Goal: Task Accomplishment & Management: Manage account settings

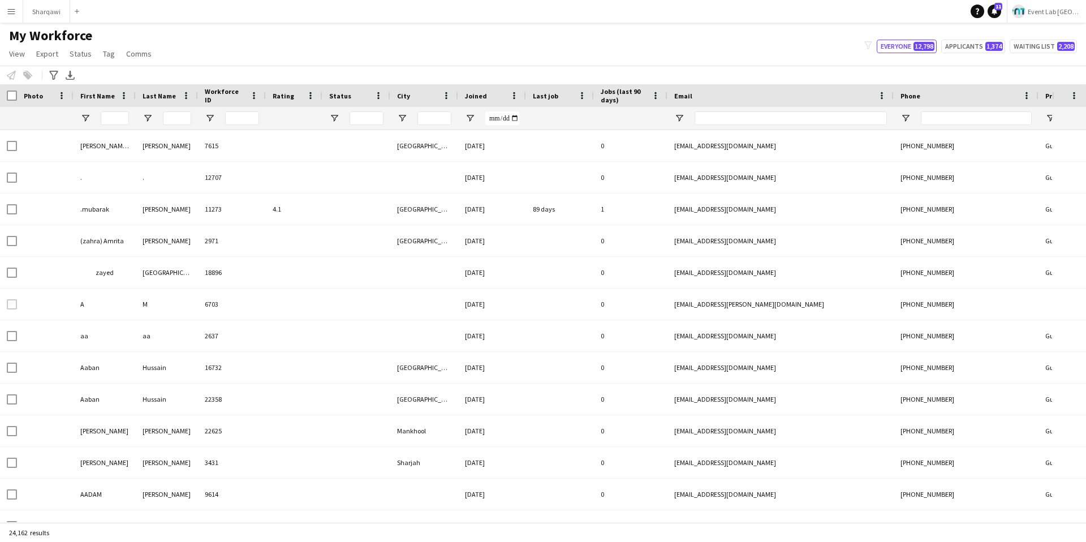
type input "***"
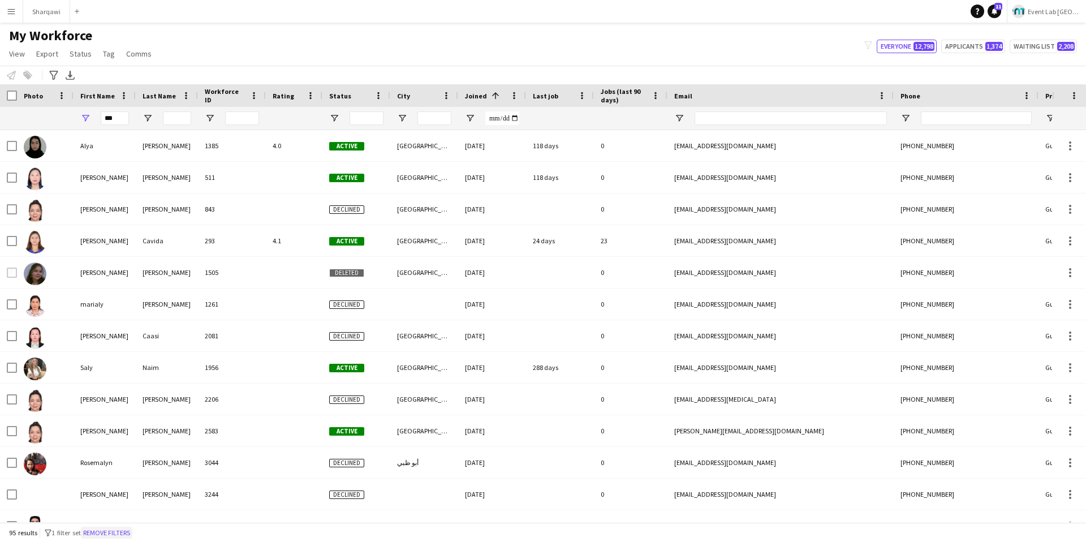
click at [121, 534] on button "Remove filters" at bounding box center [106, 532] width 51 height 12
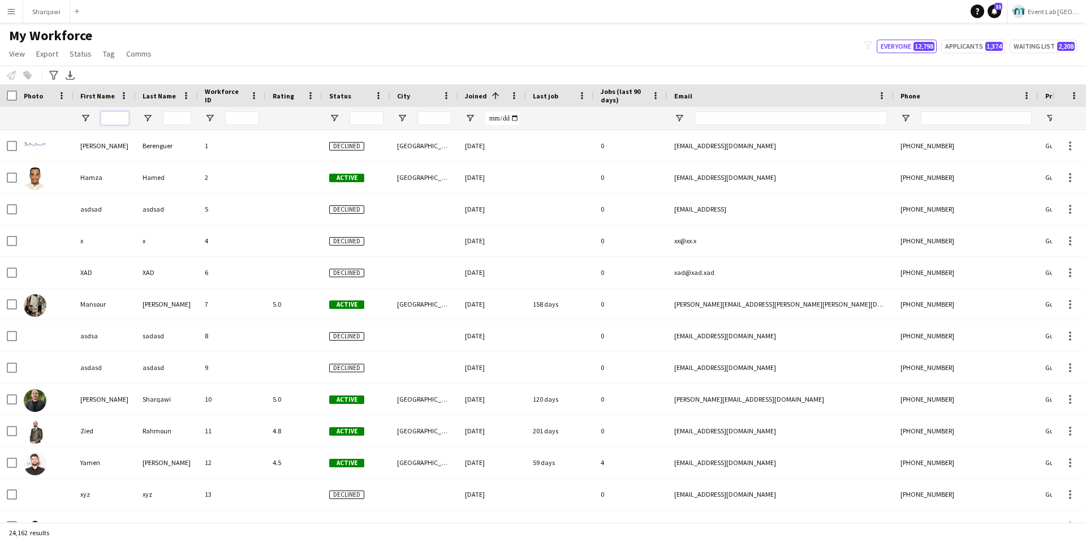
click at [103, 114] on input "First Name Filter Input" at bounding box center [115, 118] width 28 height 14
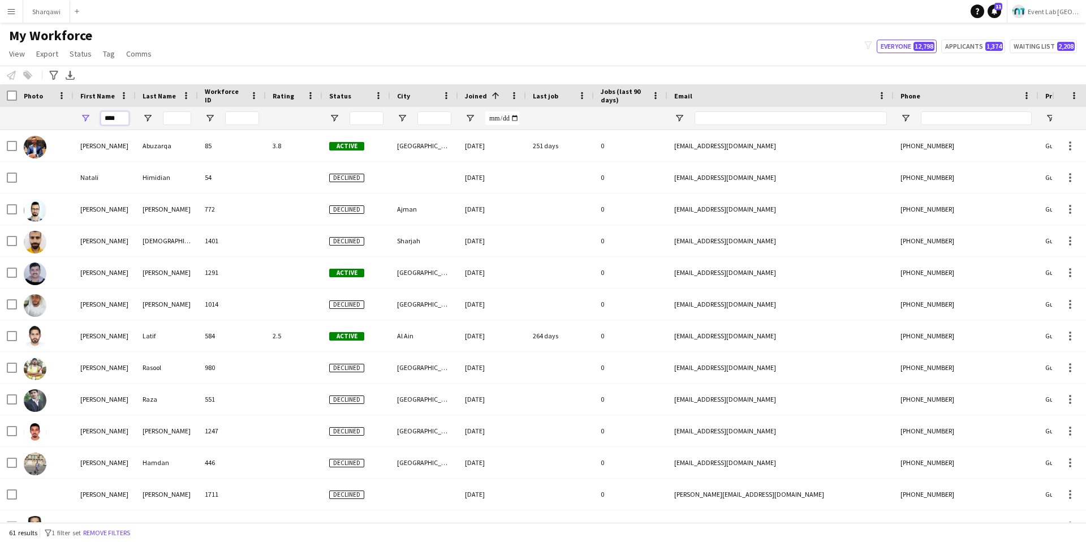
type input "***"
click at [175, 115] on input "Last Name Filter Input" at bounding box center [177, 118] width 28 height 14
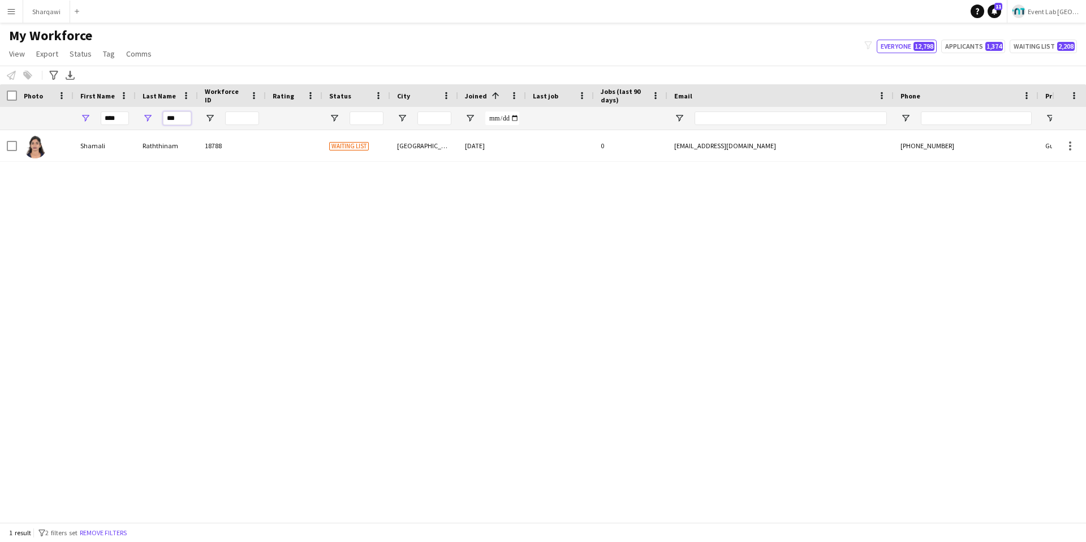
type input "***"
click at [118, 118] on input "***" at bounding box center [115, 118] width 28 height 14
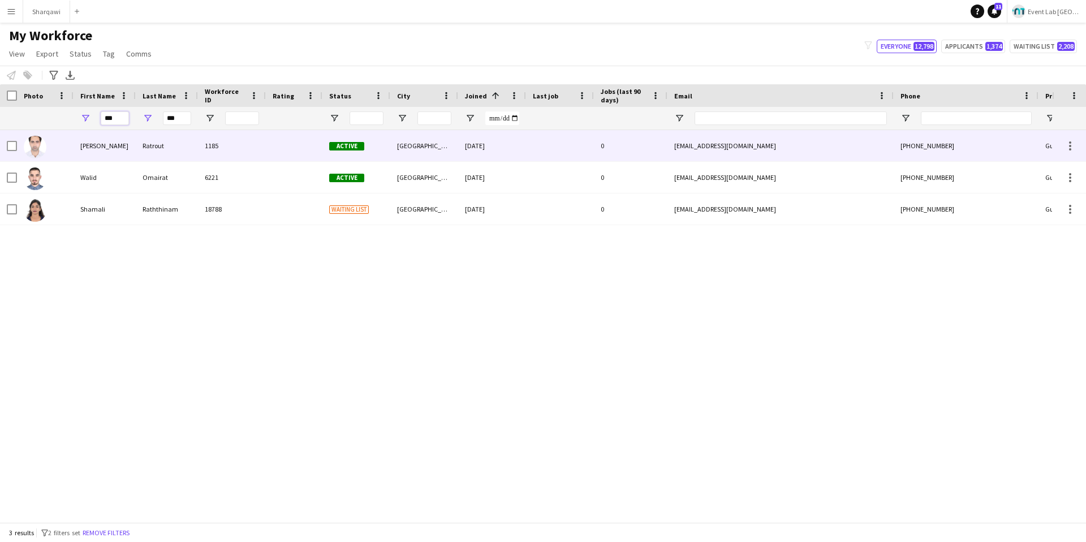
type input "***"
click at [156, 150] on div "Ratrout" at bounding box center [167, 145] width 62 height 31
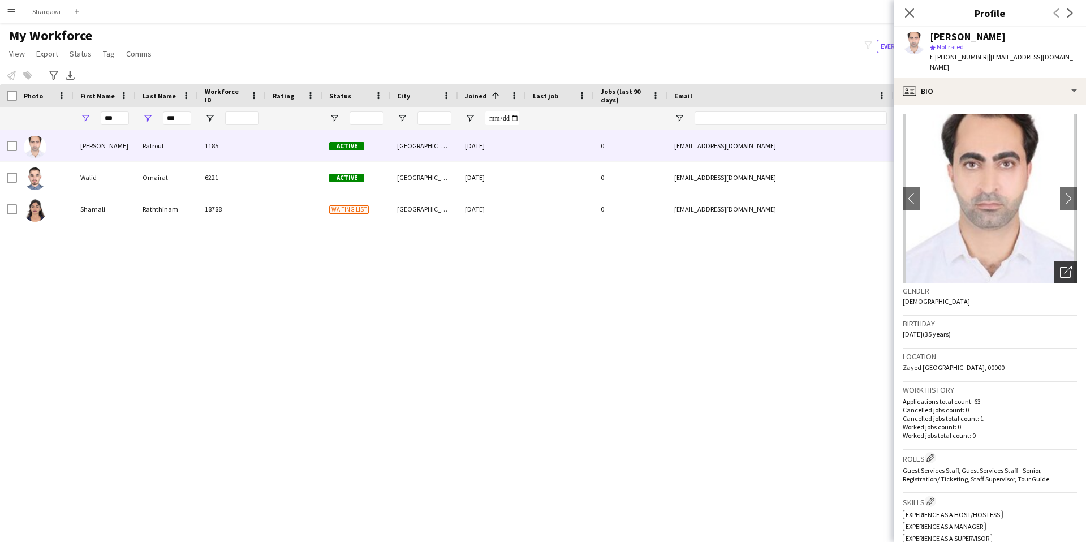
click at [1057, 261] on div "Open photos pop-in" at bounding box center [1065, 272] width 23 height 23
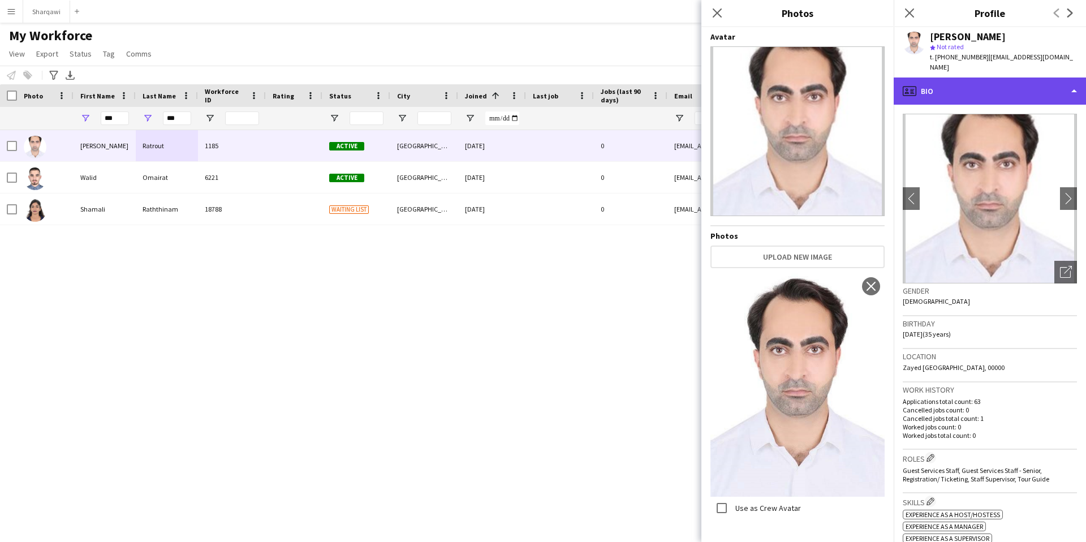
click at [975, 77] on div "profile Bio" at bounding box center [989, 90] width 192 height 27
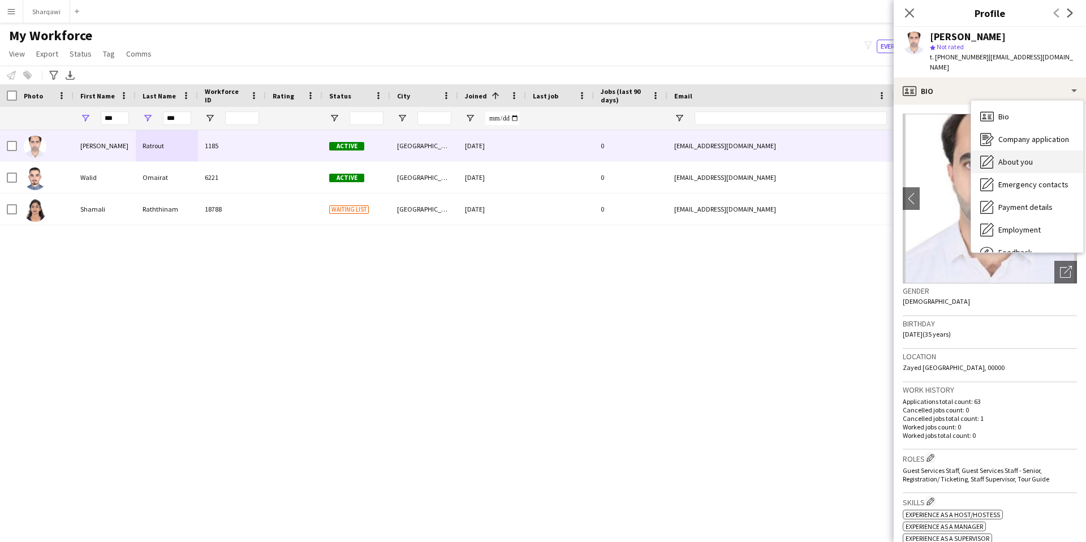
click at [1017, 159] on div "About you About you" at bounding box center [1027, 161] width 112 height 23
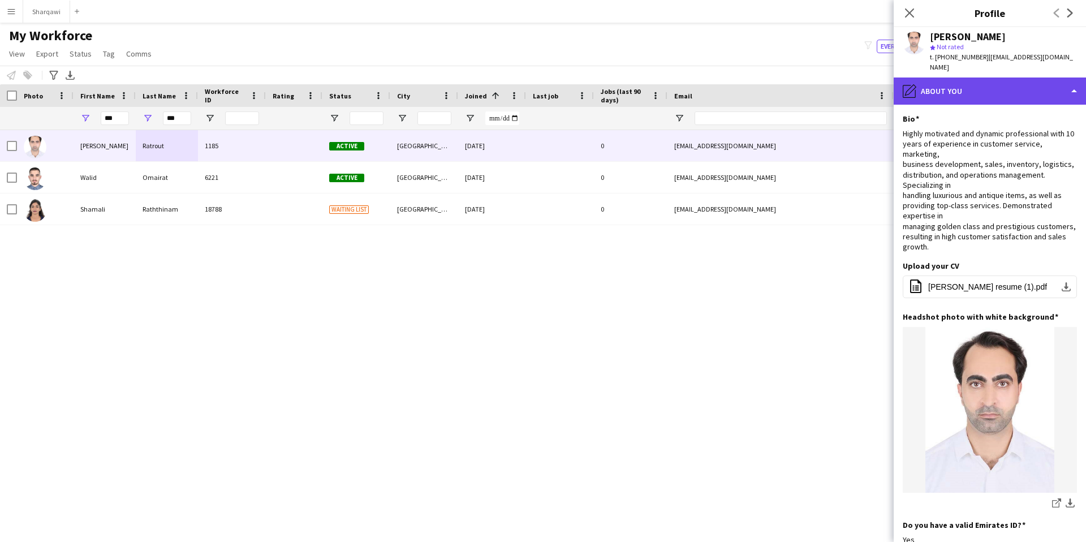
click at [983, 82] on div "pencil4 About you" at bounding box center [989, 90] width 192 height 27
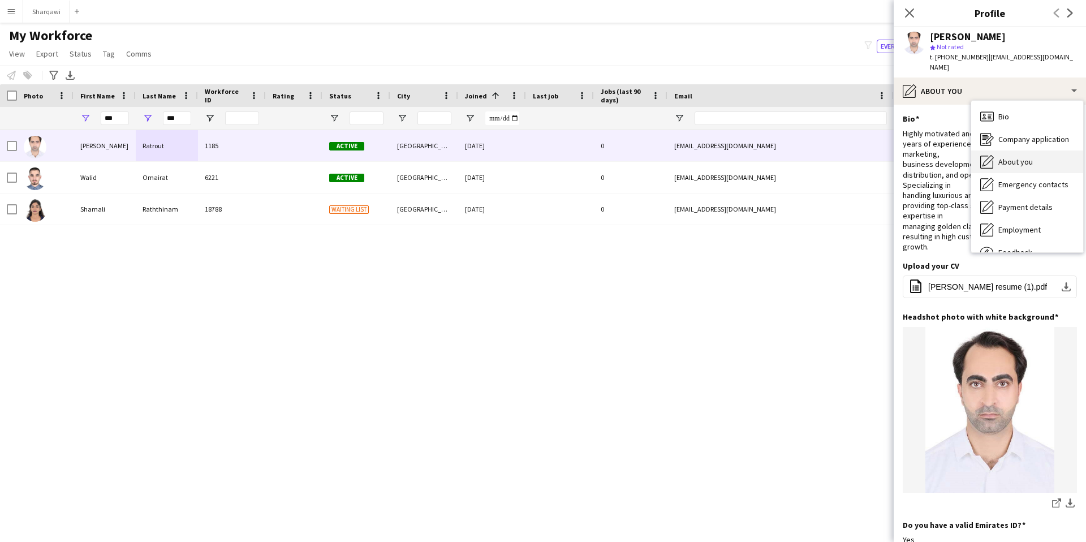
click at [1005, 157] on span "About you" at bounding box center [1015, 162] width 34 height 10
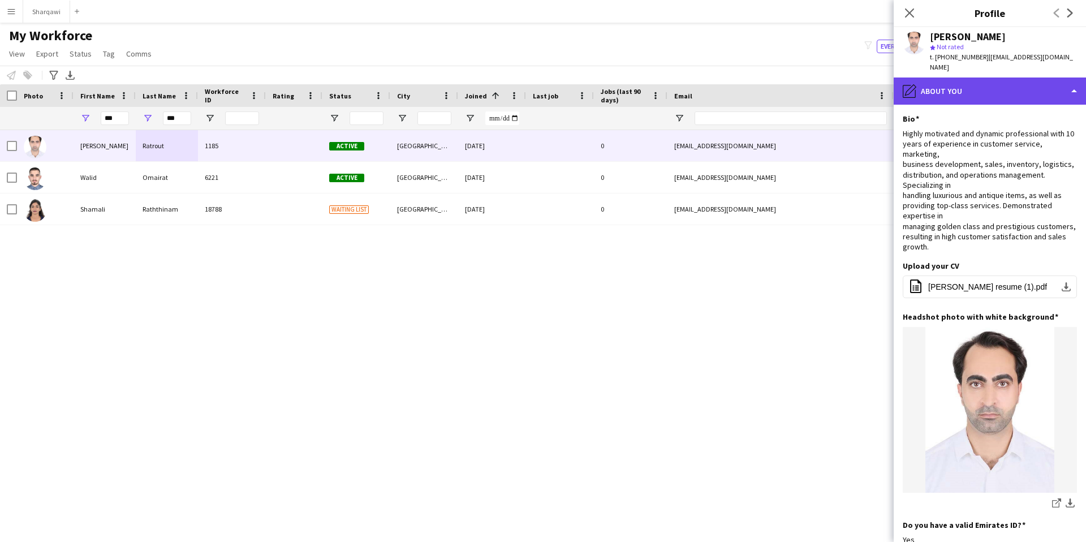
click at [996, 83] on div "pencil4 About you" at bounding box center [989, 90] width 192 height 27
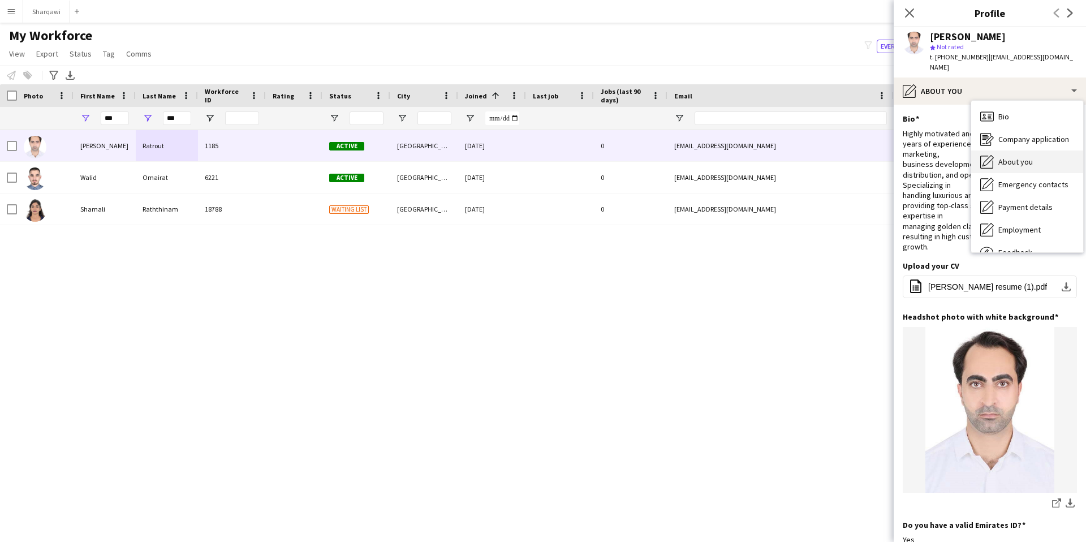
click at [1019, 157] on div "About you About you" at bounding box center [1027, 161] width 112 height 23
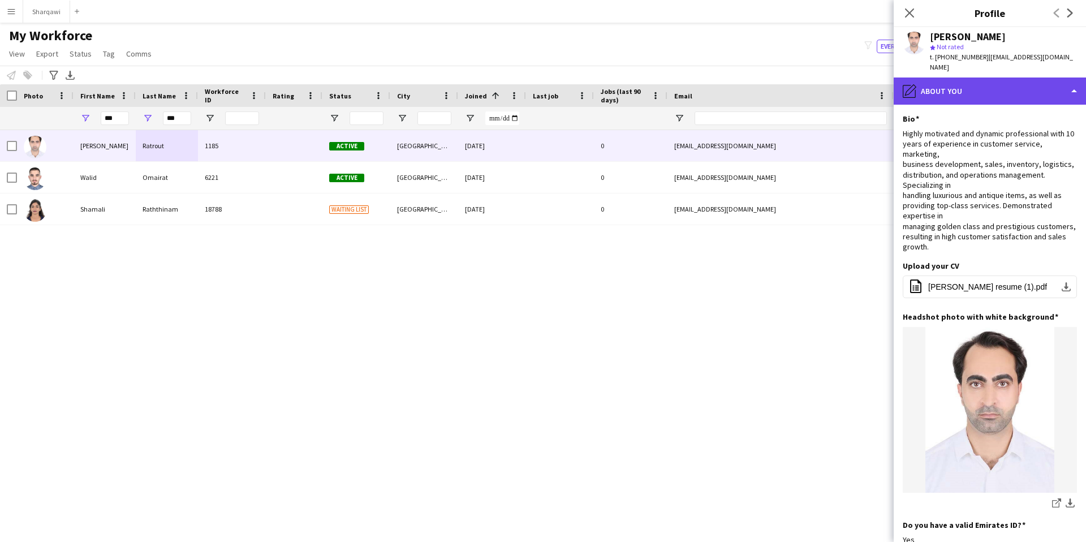
click at [1006, 79] on div "pencil4 About you" at bounding box center [989, 90] width 192 height 27
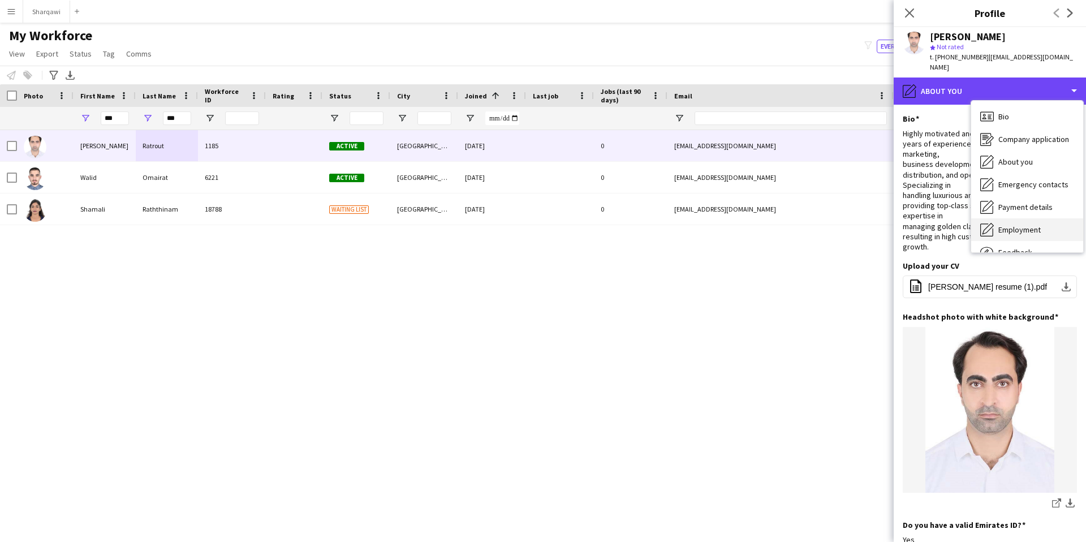
scroll to position [38, 0]
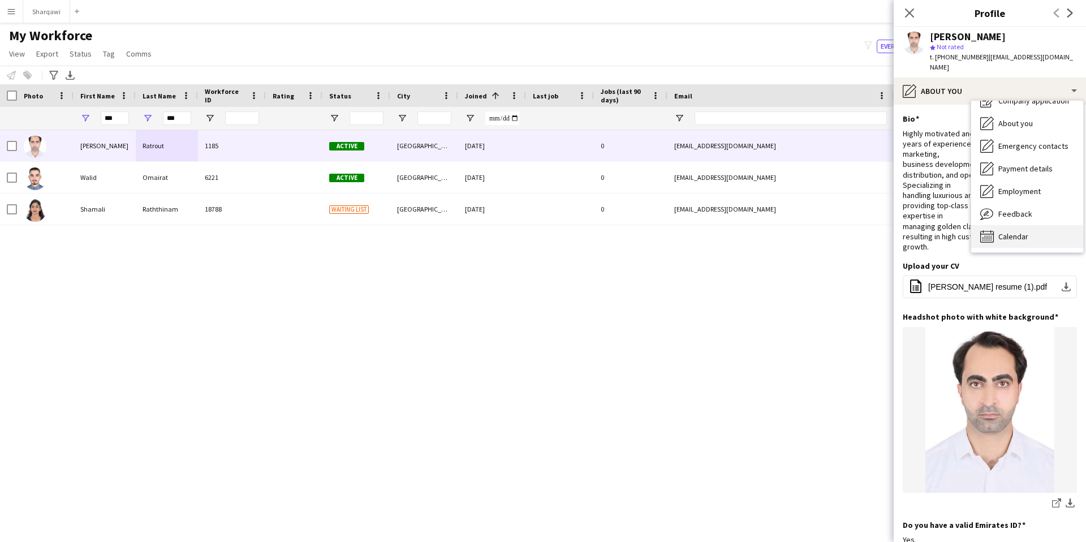
click at [1026, 225] on div "Calendar Calendar" at bounding box center [1027, 236] width 112 height 23
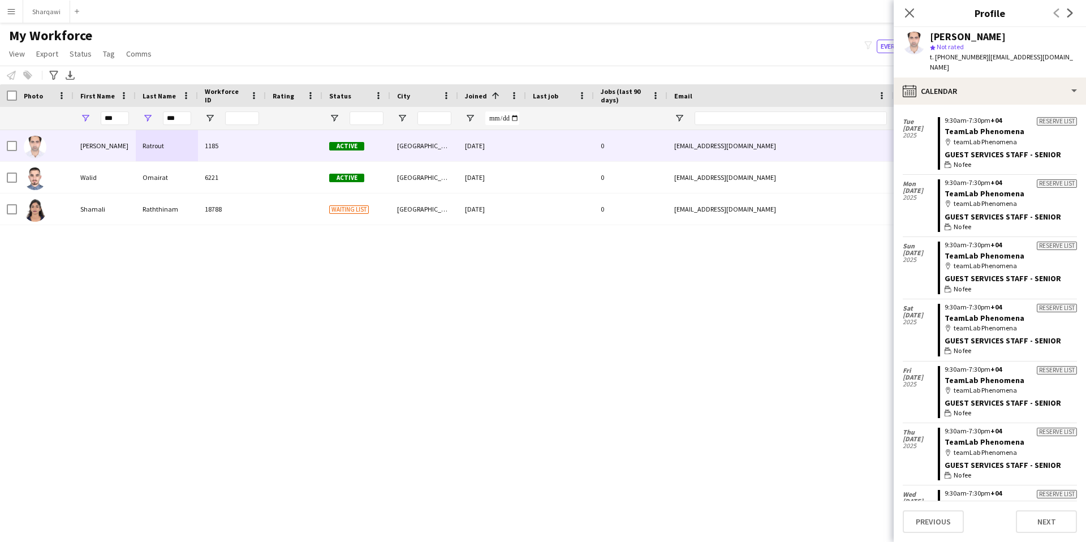
scroll to position [0, 0]
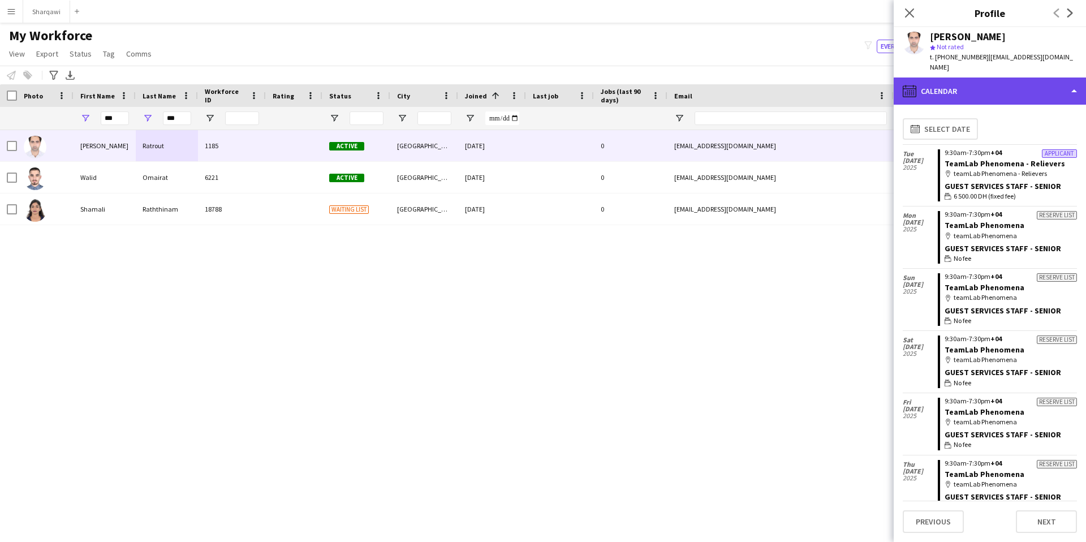
click at [996, 89] on div "calendar-full Calendar" at bounding box center [989, 90] width 192 height 27
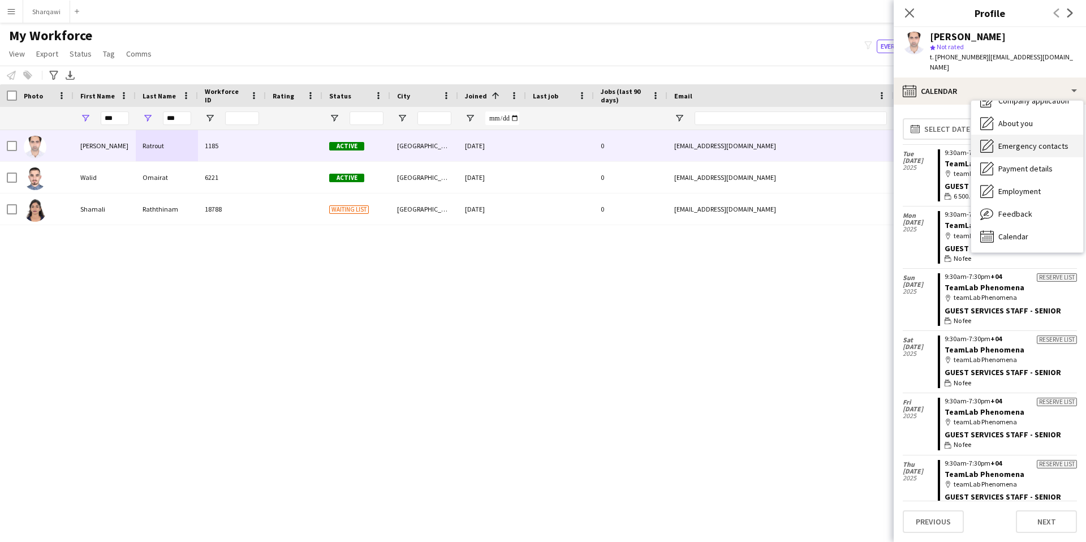
click at [1013, 135] on div "Emergency contacts Emergency contacts" at bounding box center [1027, 146] width 112 height 23
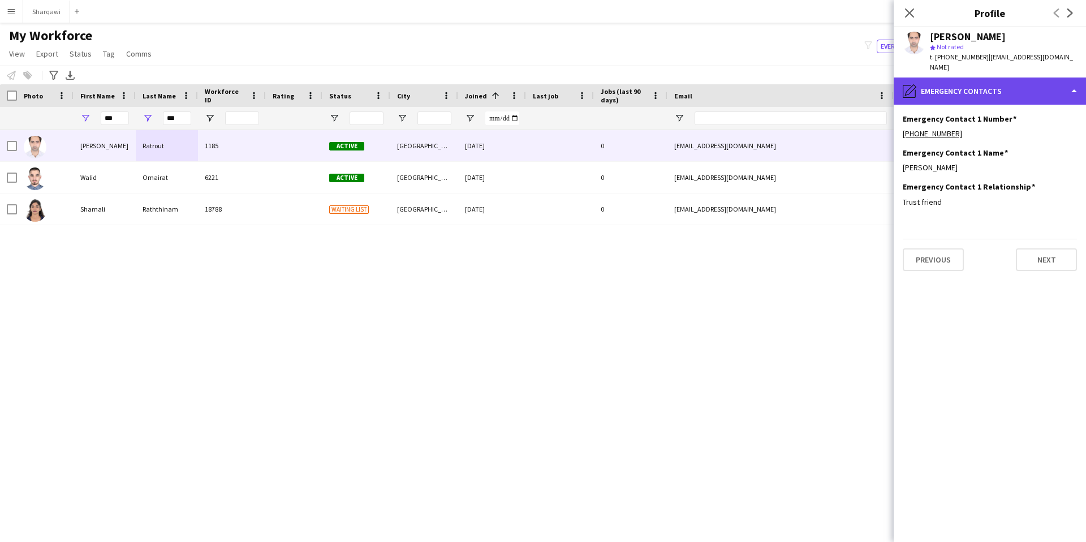
click at [991, 77] on div "pencil4 Emergency contacts" at bounding box center [989, 90] width 192 height 27
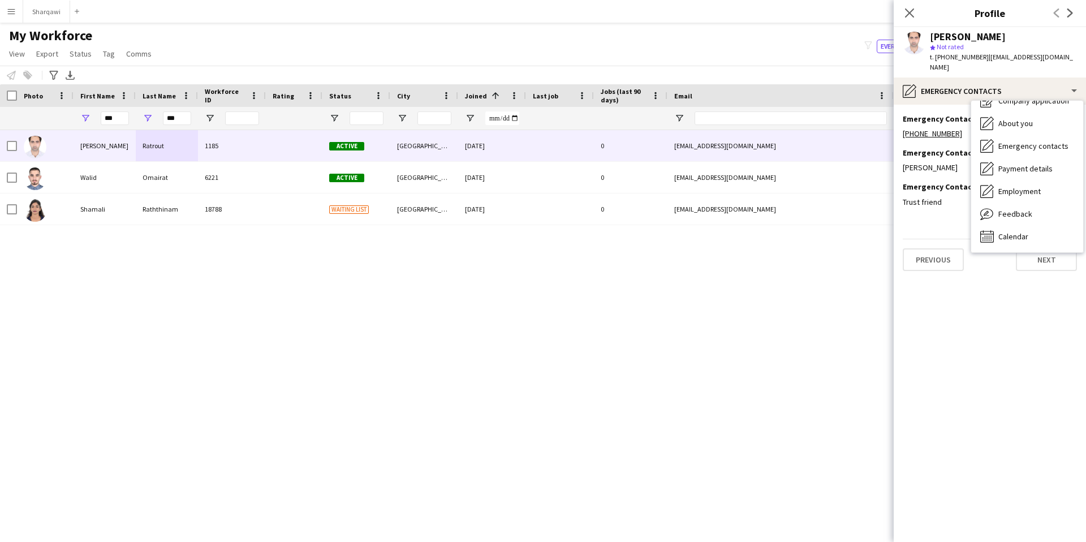
click at [983, 313] on app-section-data-types "Emergency Contact 1 Number Edit this field [PHONE_NUMBER] Emergency Contact 1 N…" at bounding box center [989, 323] width 192 height 437
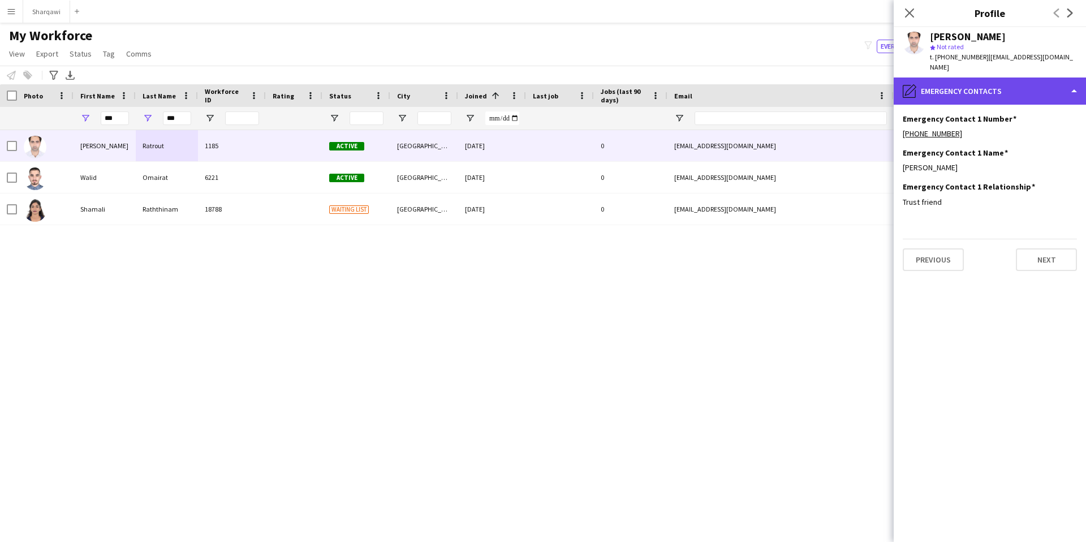
click at [1030, 80] on div "pencil4 Emergency contacts" at bounding box center [989, 90] width 192 height 27
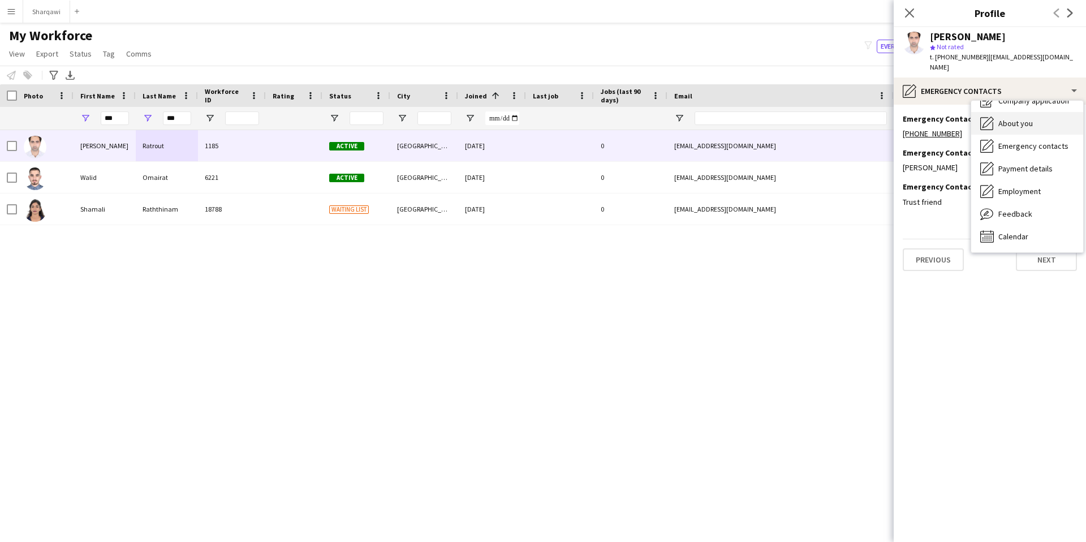
click at [1018, 112] on div "About you About you" at bounding box center [1027, 123] width 112 height 23
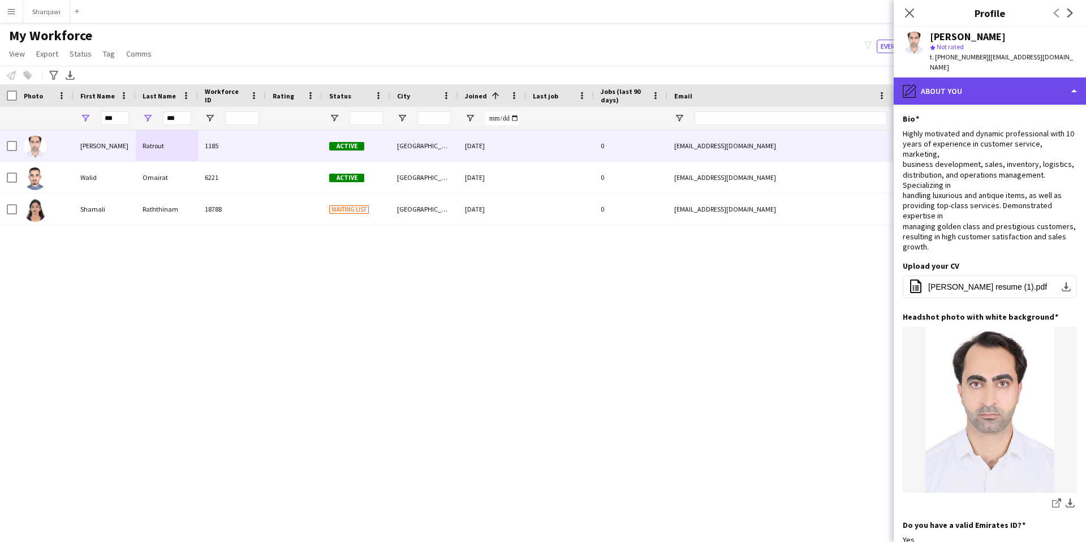
click at [1028, 79] on div "pencil4 About you" at bounding box center [989, 90] width 192 height 27
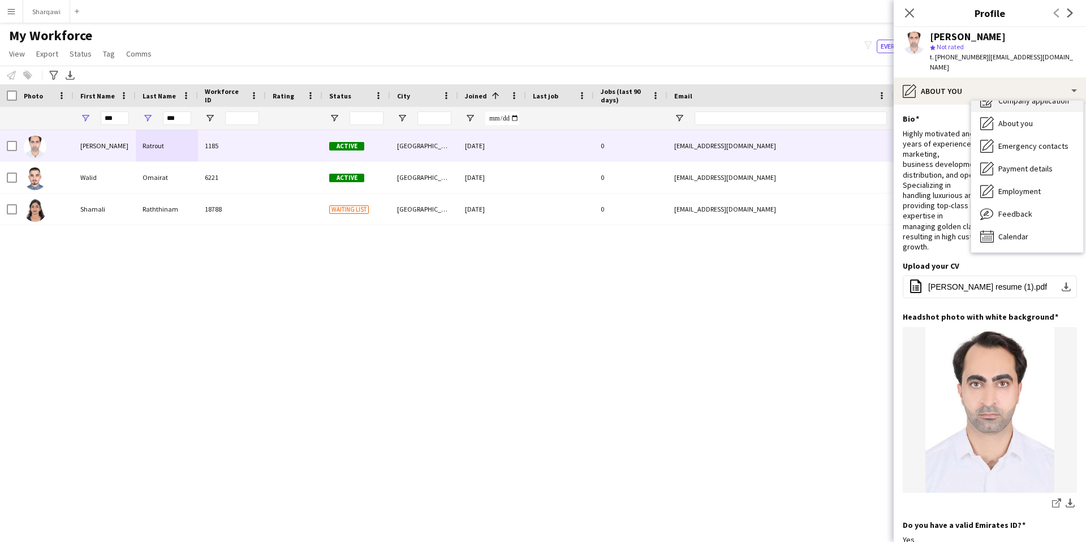
click at [1026, 99] on div "Company application Company application" at bounding box center [1027, 100] width 112 height 23
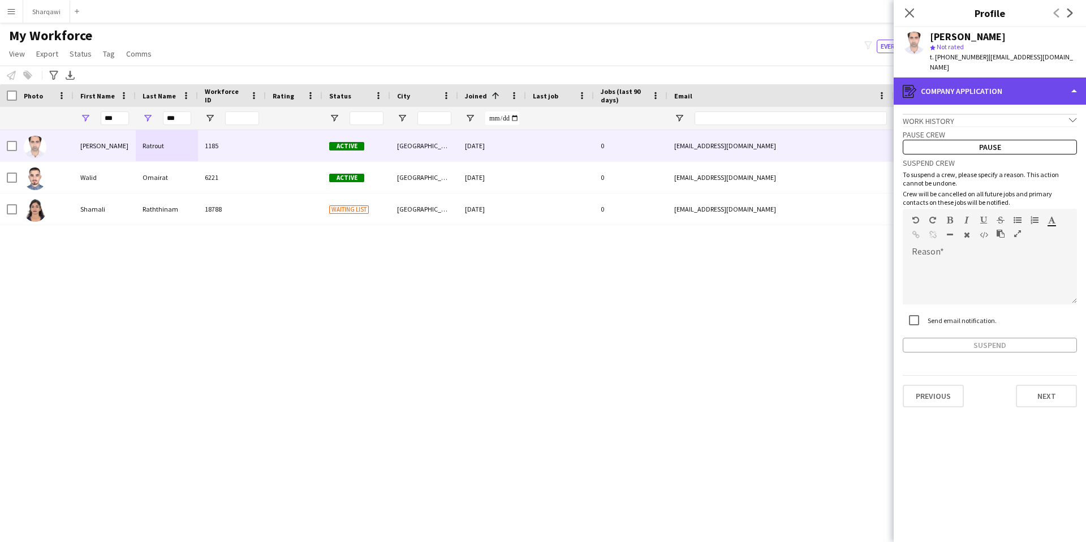
click at [1017, 79] on div "register Company application" at bounding box center [989, 90] width 192 height 27
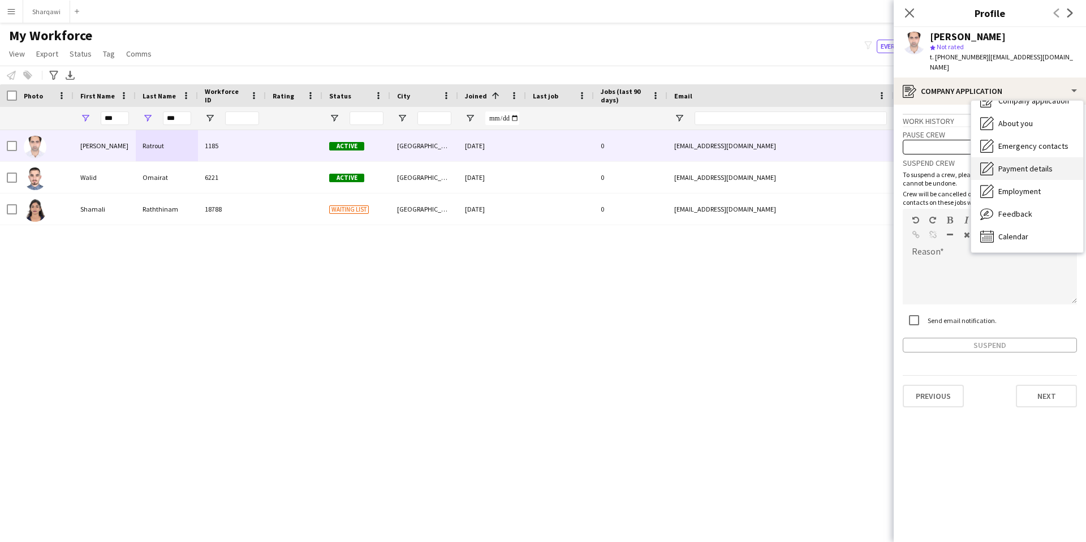
click at [1016, 163] on span "Payment details" at bounding box center [1025, 168] width 54 height 10
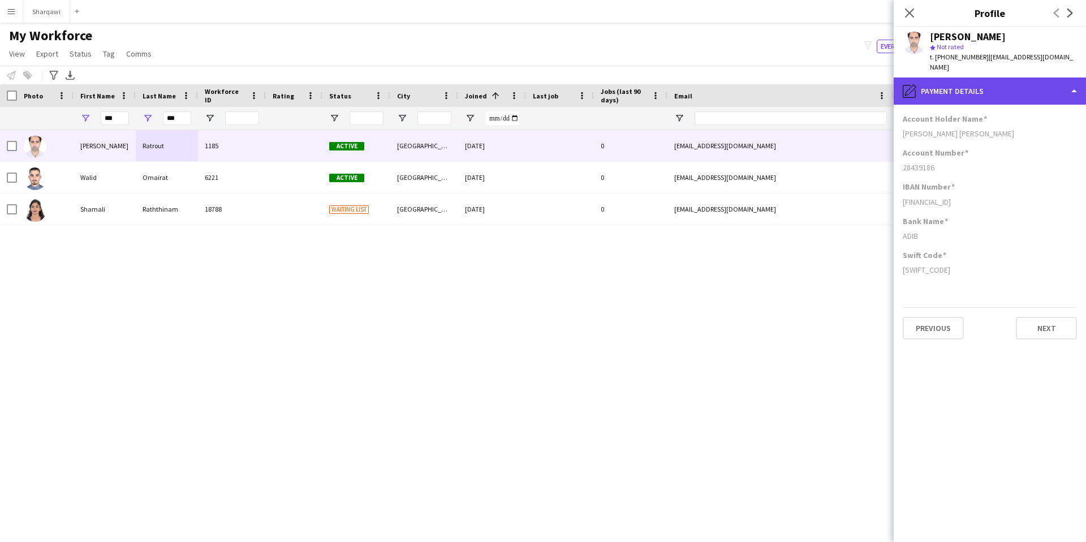
click at [996, 81] on div "pencil4 Payment details" at bounding box center [989, 90] width 192 height 27
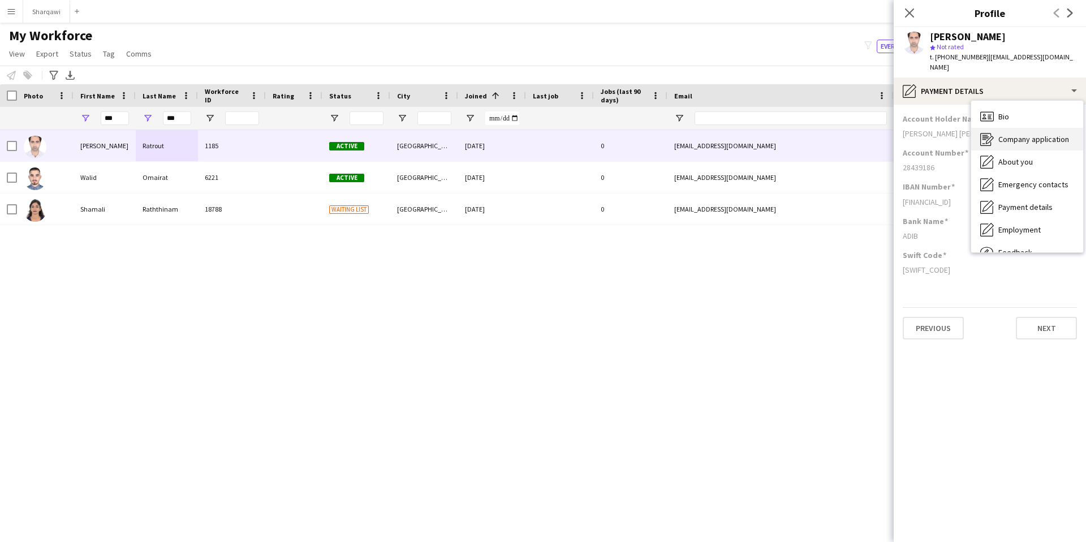
click at [1010, 134] on span "Company application" at bounding box center [1033, 139] width 71 height 10
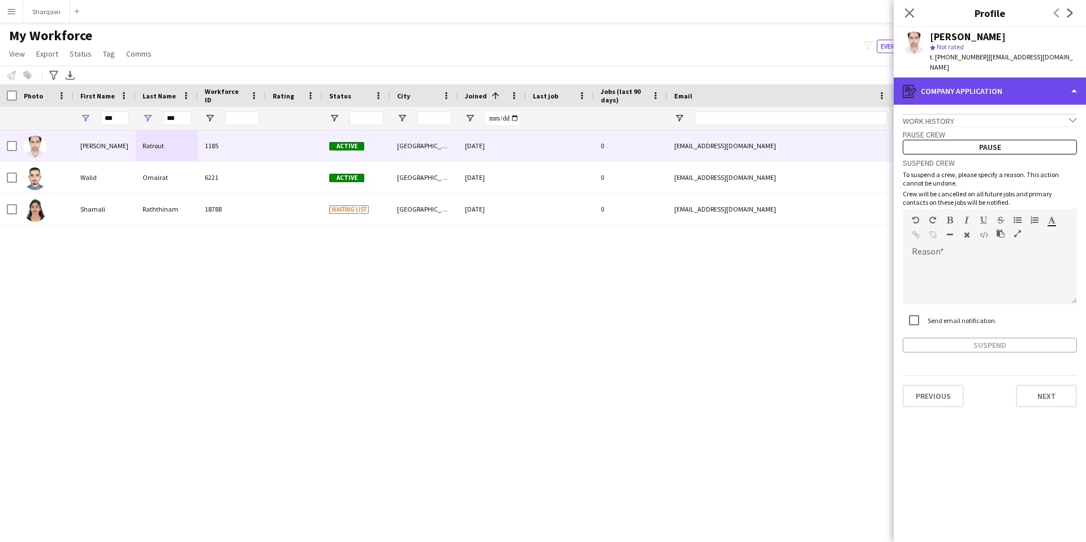
click at [1021, 77] on div "register Company application" at bounding box center [989, 90] width 192 height 27
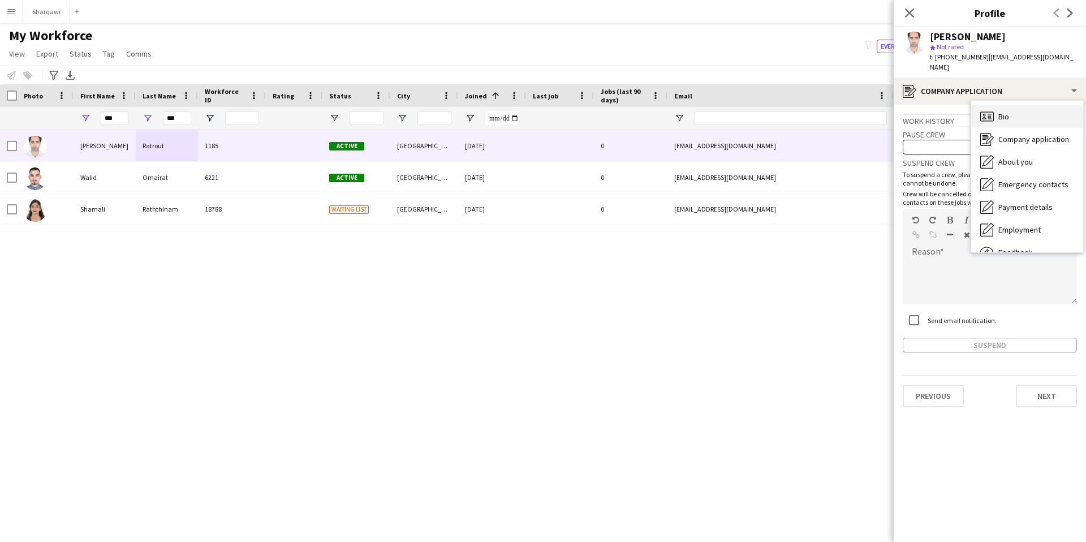
click at [1019, 105] on div "Bio Bio" at bounding box center [1027, 116] width 112 height 23
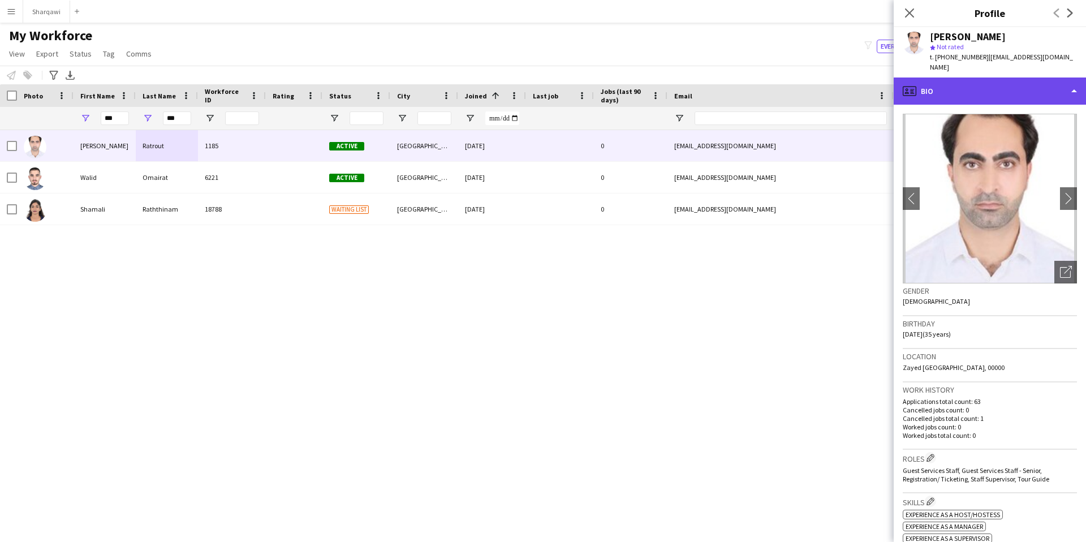
click at [987, 77] on div "profile Bio" at bounding box center [989, 90] width 192 height 27
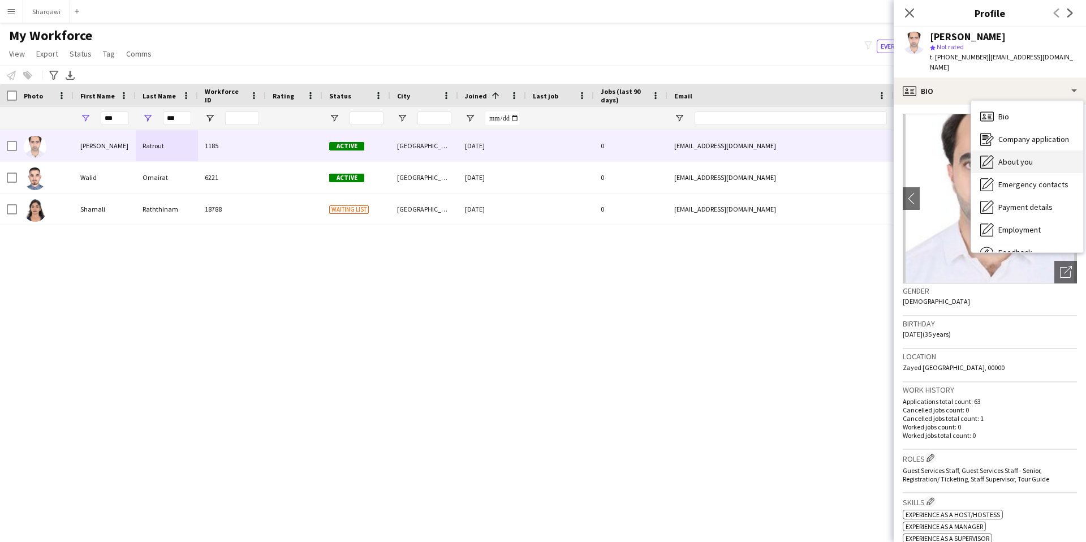
click at [1010, 157] on span "About you" at bounding box center [1015, 162] width 34 height 10
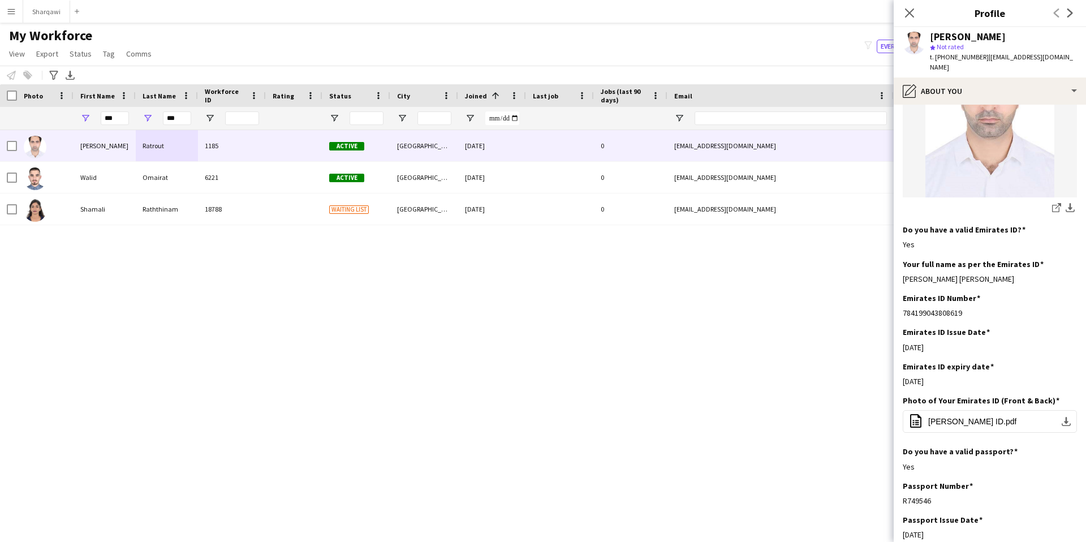
scroll to position [318, 0]
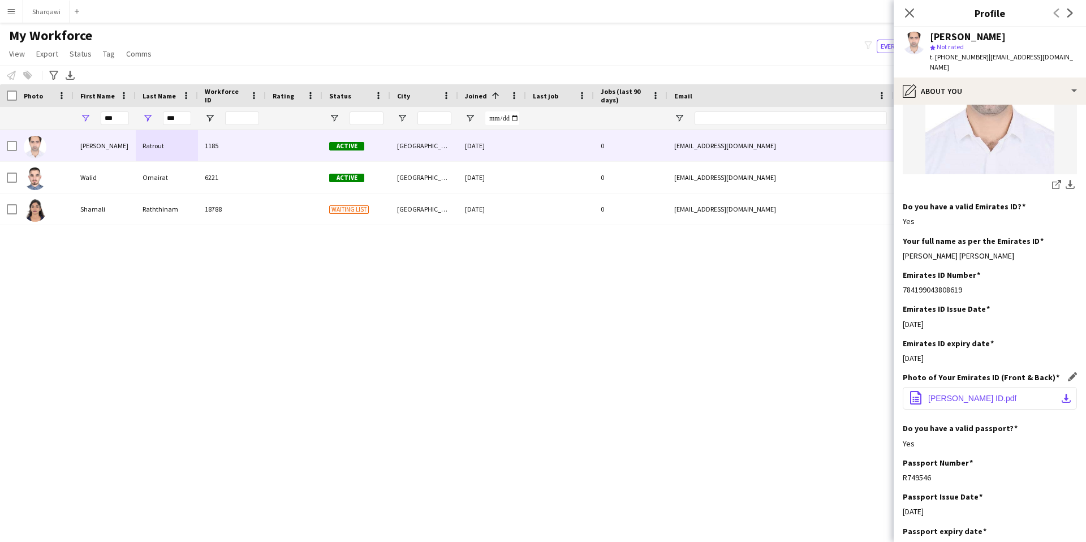
click at [967, 394] on span "[PERSON_NAME] ID.pdf" at bounding box center [972, 398] width 88 height 9
